Goal: Task Accomplishment & Management: Use online tool/utility

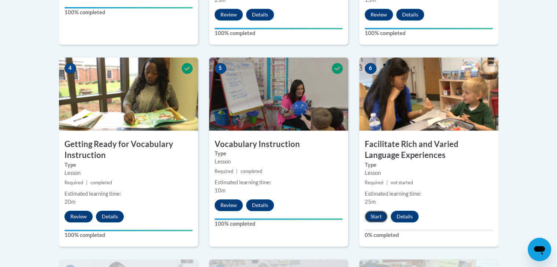
click at [380, 215] on button "Start" at bounding box center [376, 217] width 23 height 12
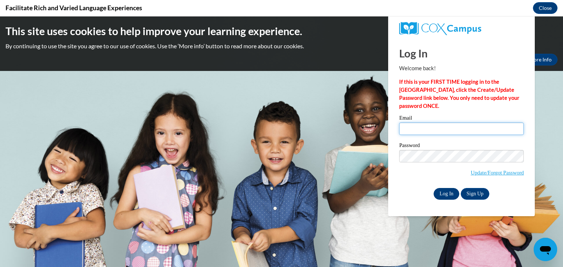
type input "[EMAIL_ADDRESS][DOMAIN_NAME]"
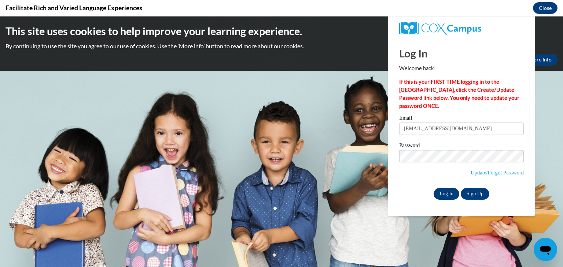
click at [449, 190] on input "Log In" at bounding box center [446, 194] width 26 height 12
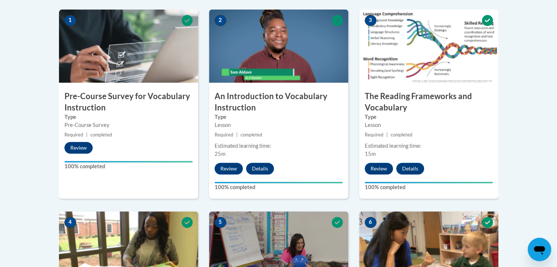
scroll to position [185, 0]
